Goal: Information Seeking & Learning: Learn about a topic

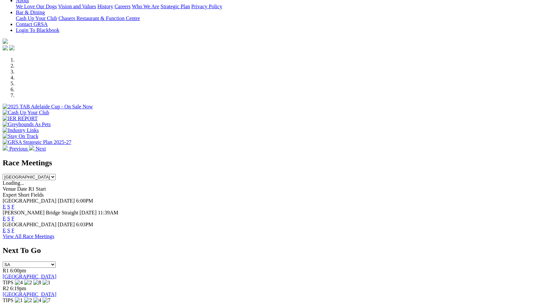
scroll to position [151, 0]
click at [15, 204] on link "F" at bounding box center [13, 207] width 3 height 6
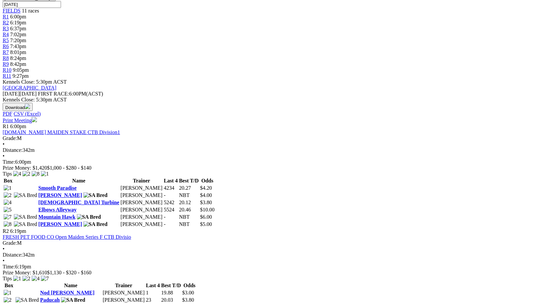
scroll to position [62, 0]
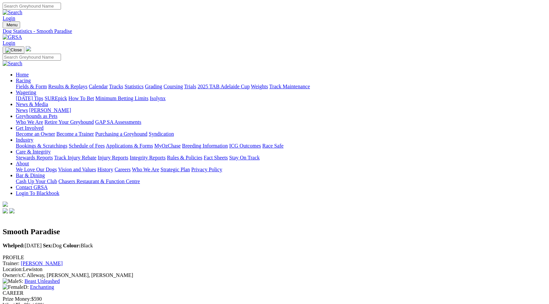
click at [63, 261] on link "[PERSON_NAME]" at bounding box center [42, 264] width 42 height 6
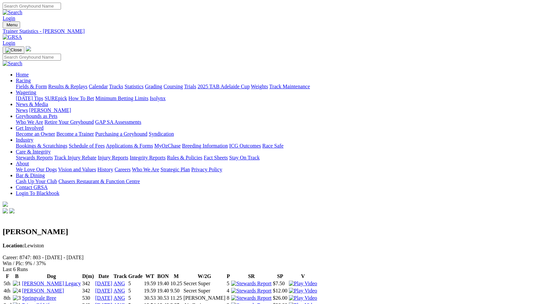
click at [43, 84] on link "Fields & Form" at bounding box center [31, 87] width 31 height 6
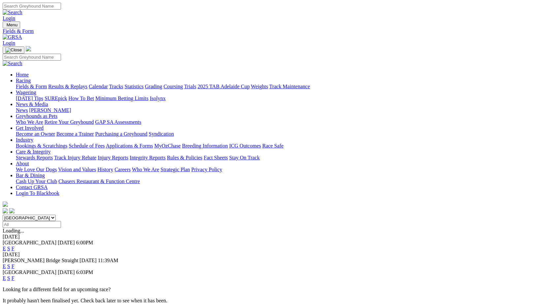
click at [15, 264] on link "F" at bounding box center [13, 267] width 3 height 6
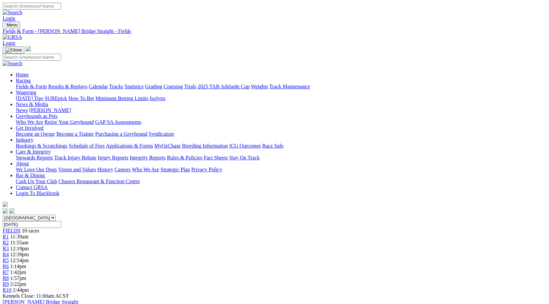
click at [53, 155] on link "Stewards Reports" at bounding box center [34, 158] width 37 height 6
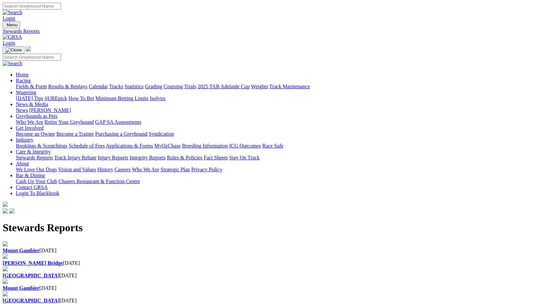
drag, startPoint x: 182, startPoint y: 87, endPoint x: 186, endPoint y: 88, distance: 3.8
click at [179, 261] on div "Murray Bridge 24 Aug 2025" at bounding box center [275, 264] width 544 height 6
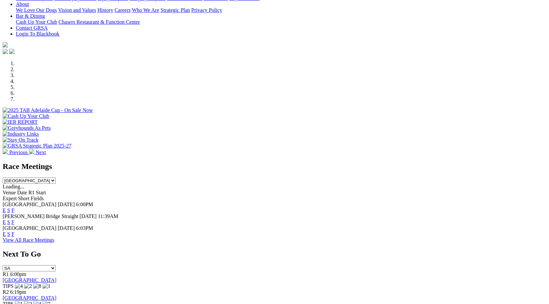
scroll to position [174, 0]
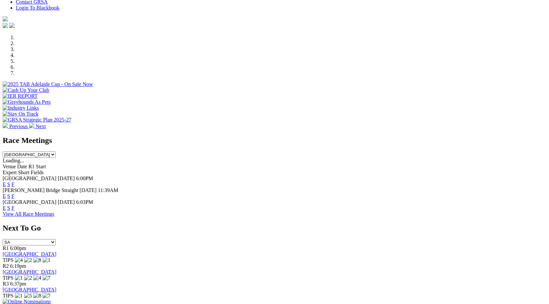
click at [15, 205] on link "F" at bounding box center [13, 208] width 3 height 6
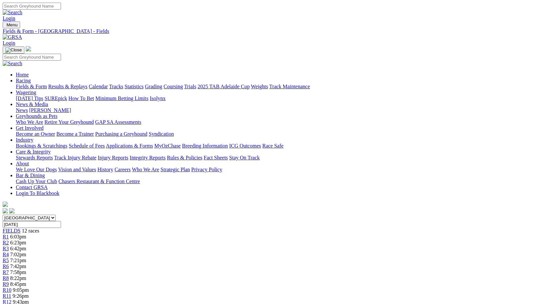
scroll to position [77, 0]
